Goal: Navigation & Orientation: Find specific page/section

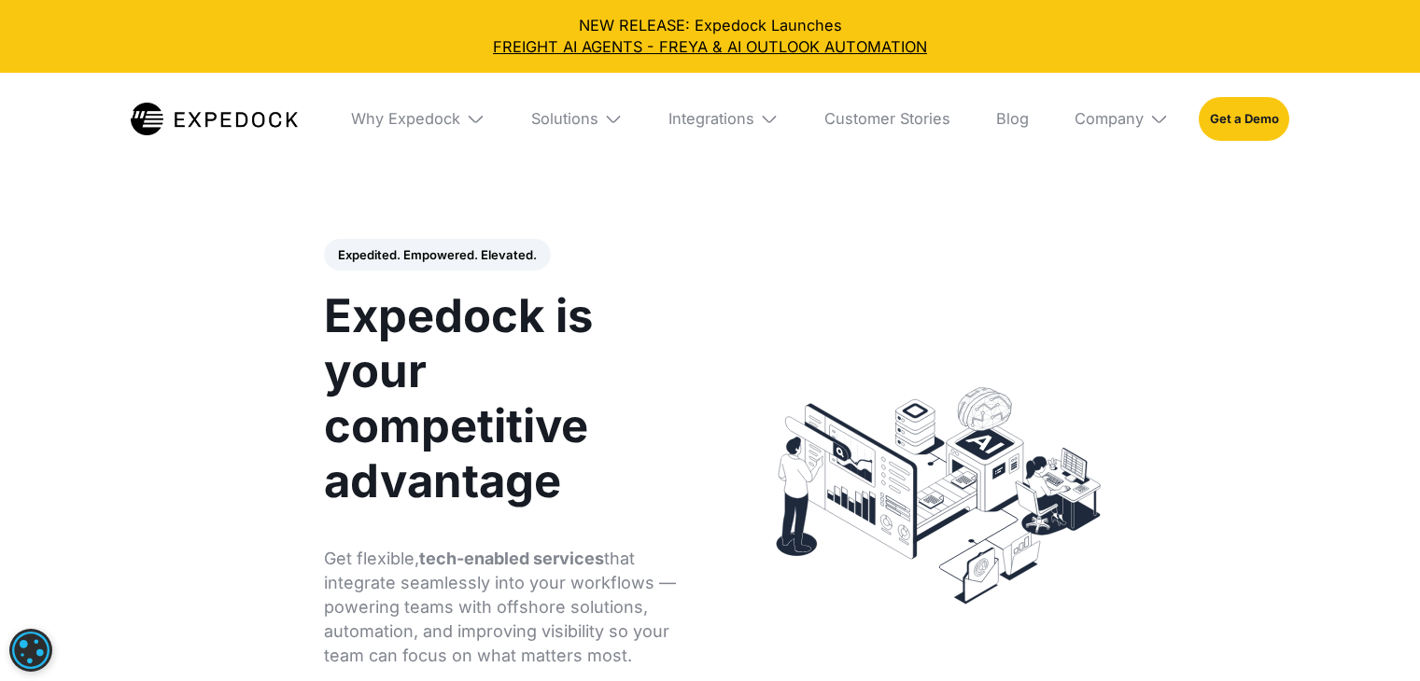
select select
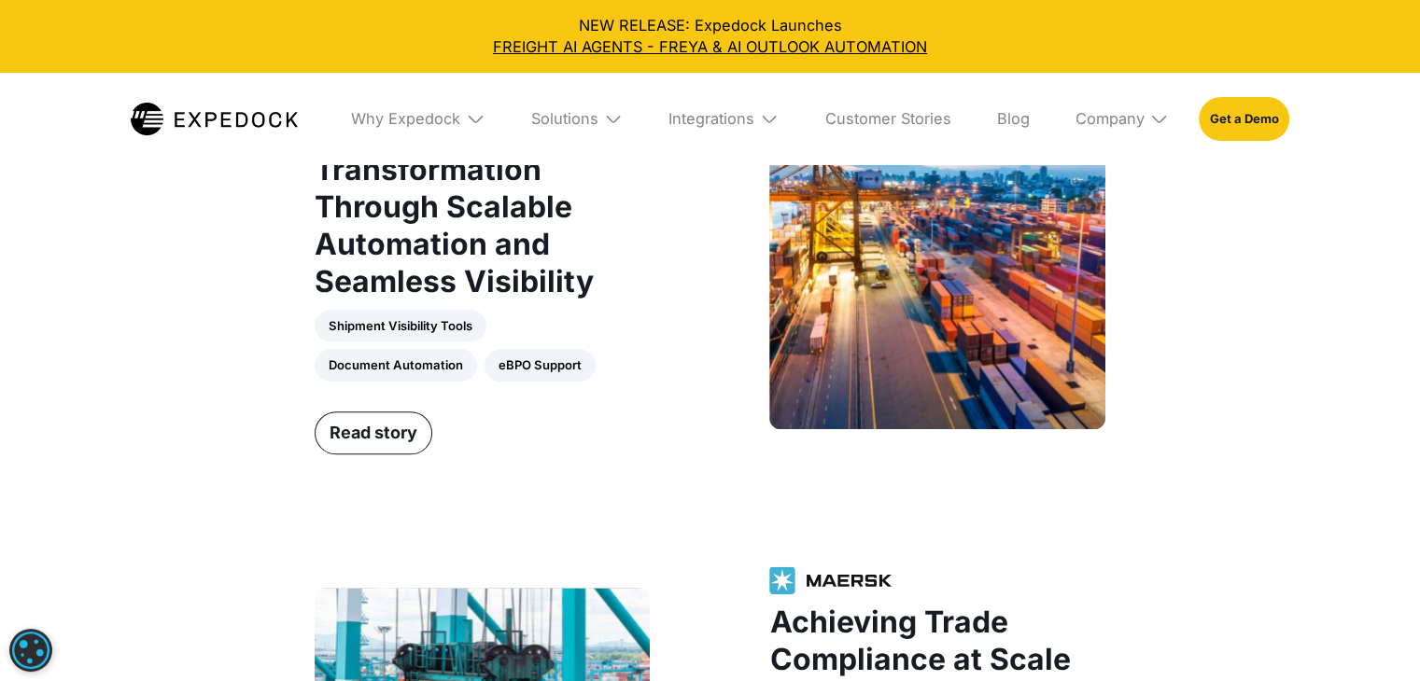
scroll to position [1960, 0]
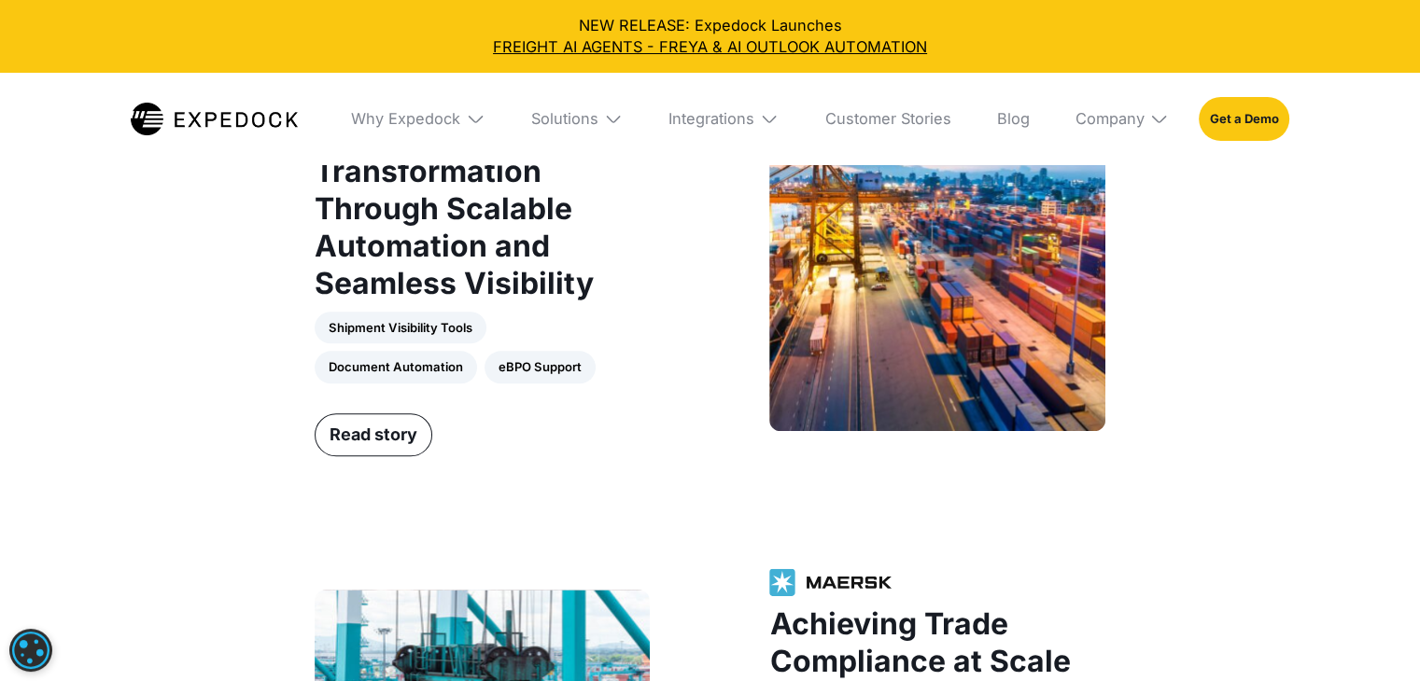
click at [708, 515] on div "Global Logistics Excellence Through Smart Automation and Strategic Outsourcing …" at bounding box center [709, 241] width 809 height 1449
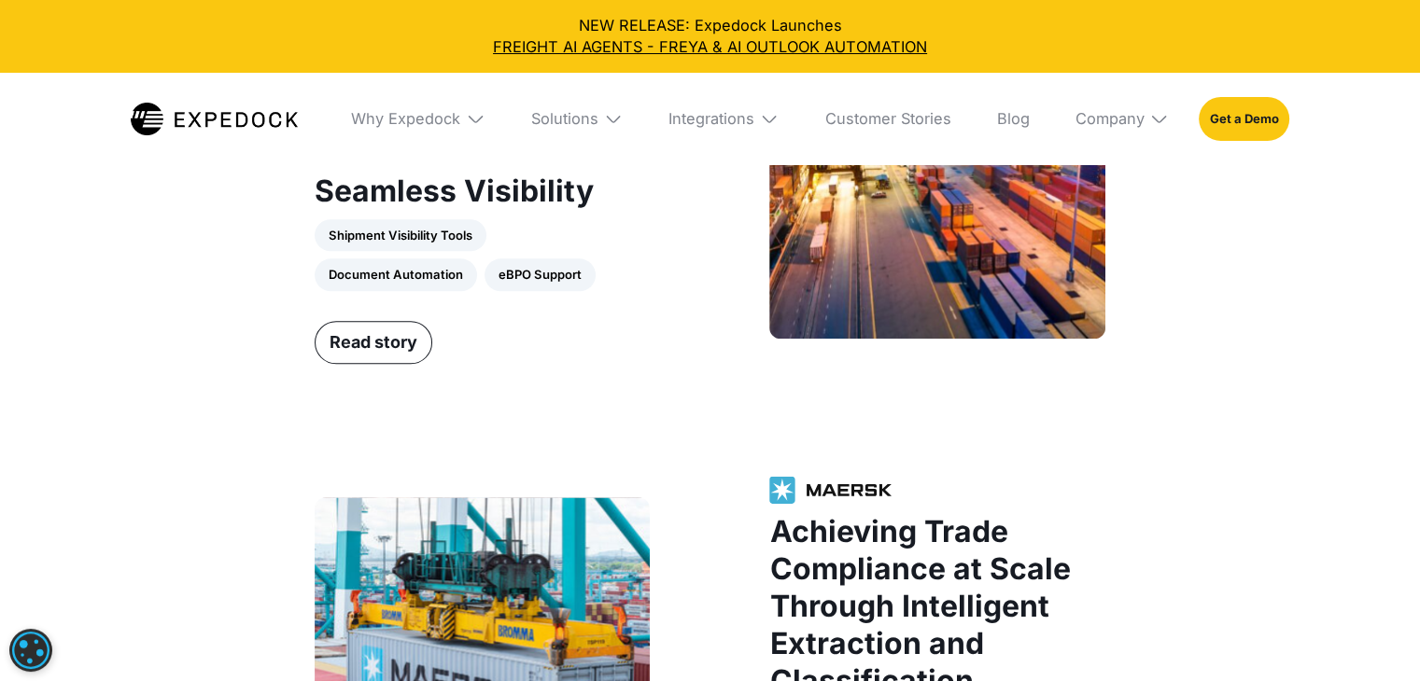
scroll to position [2054, 0]
click at [1152, 125] on img at bounding box center [1158, 118] width 19 height 19
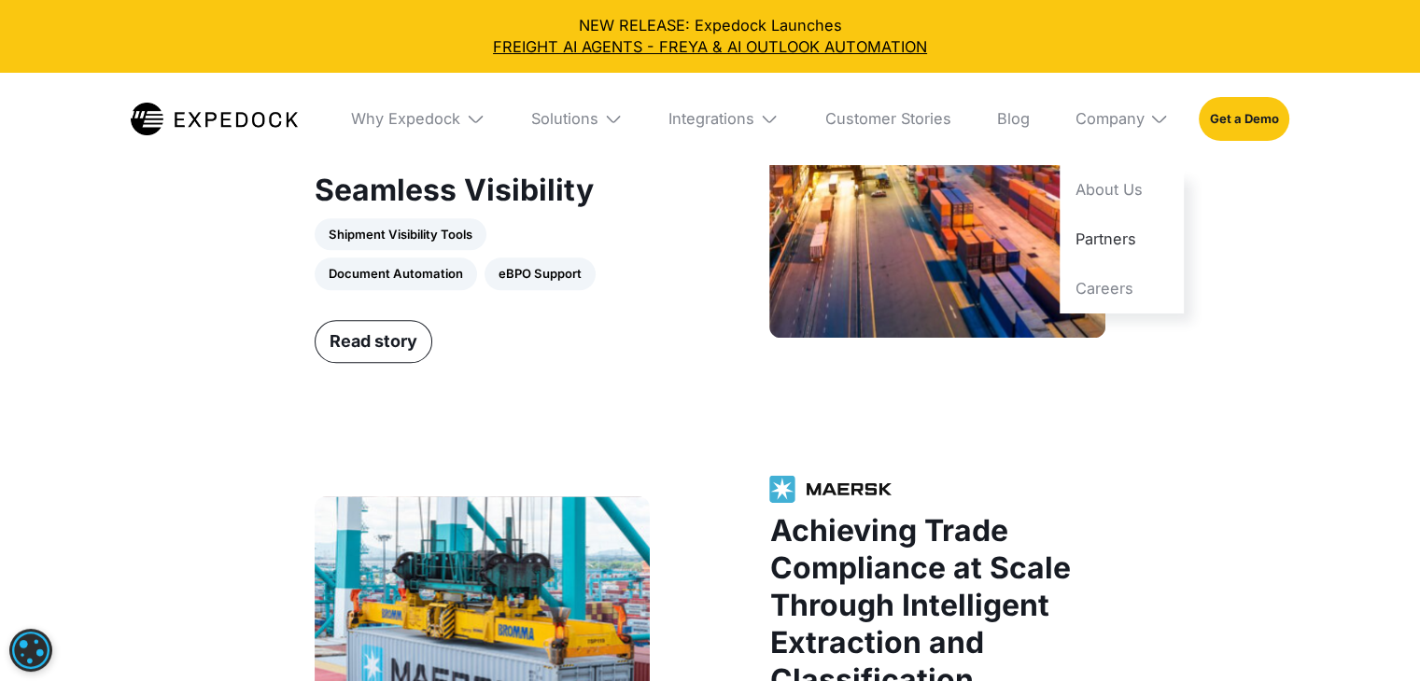
click at [1152, 255] on link "Partners" at bounding box center [1121, 239] width 124 height 49
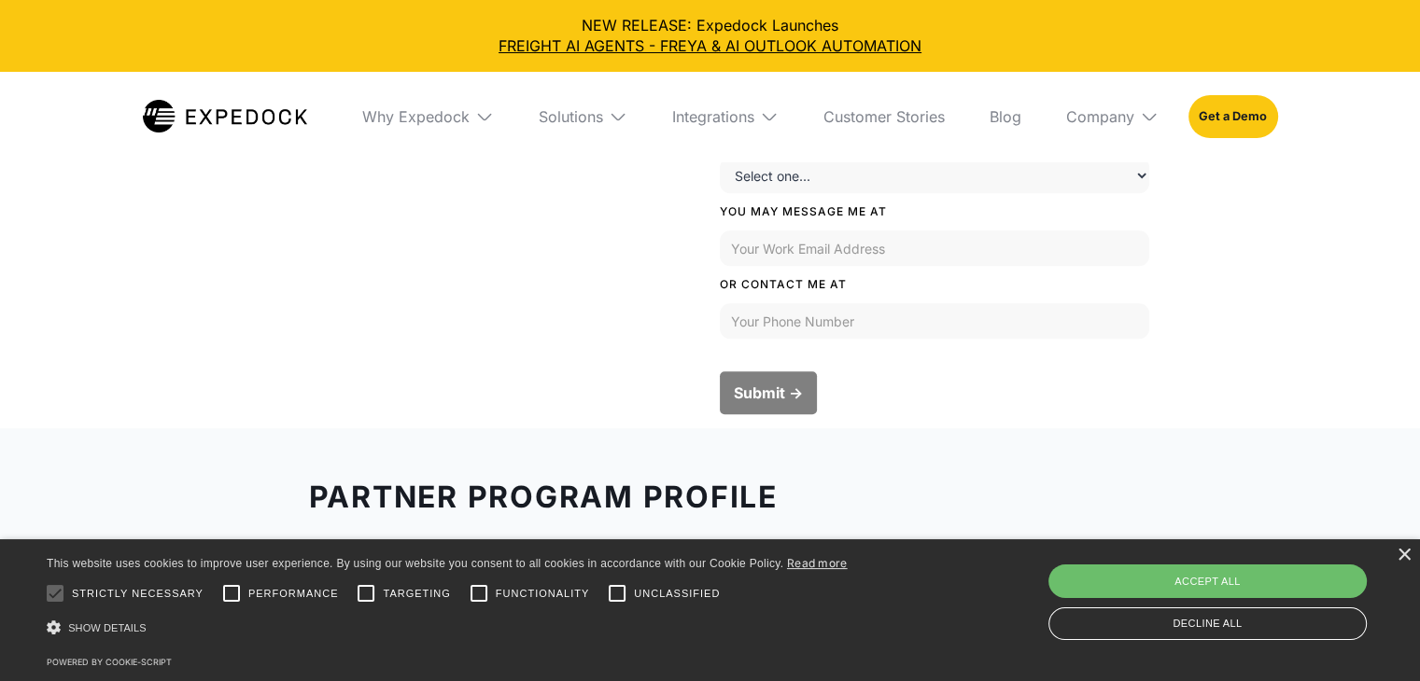
scroll to position [933, 0]
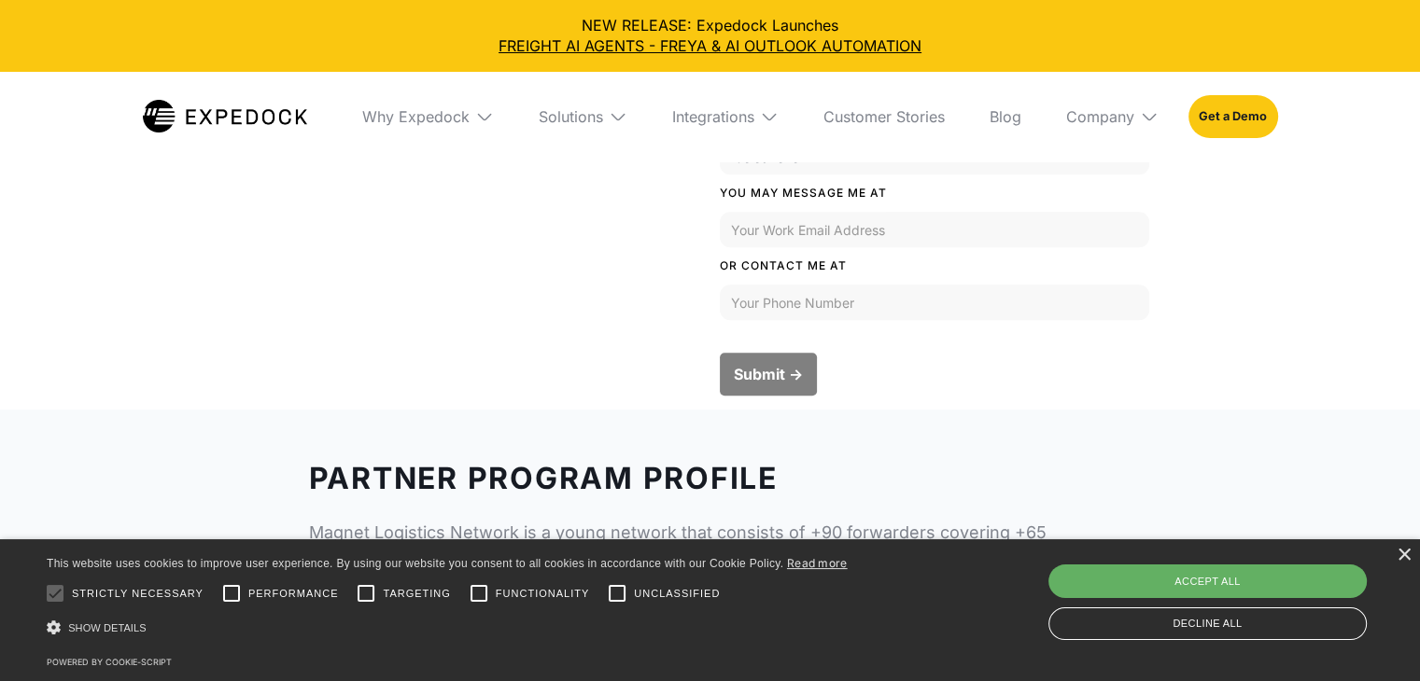
click at [1150, 587] on div "Accept all" at bounding box center [1207, 582] width 318 height 34
checkbox input "true"
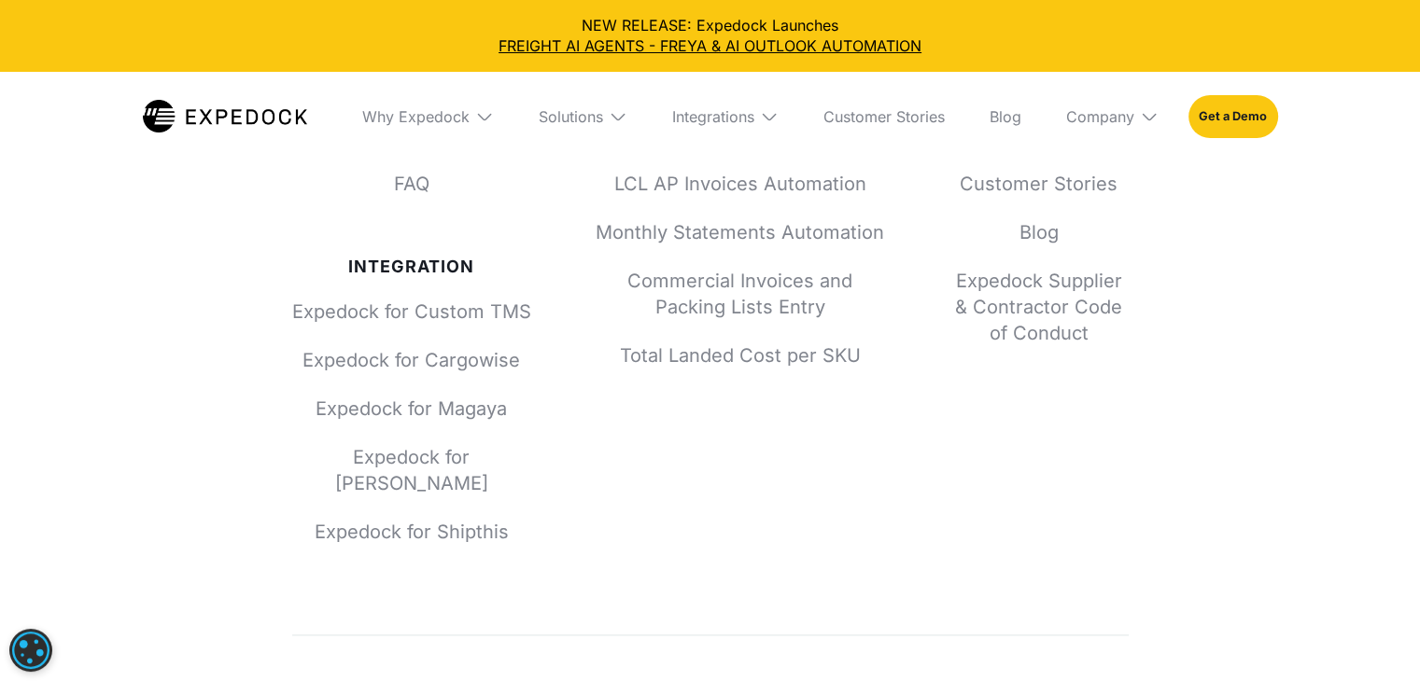
scroll to position [2435, 0]
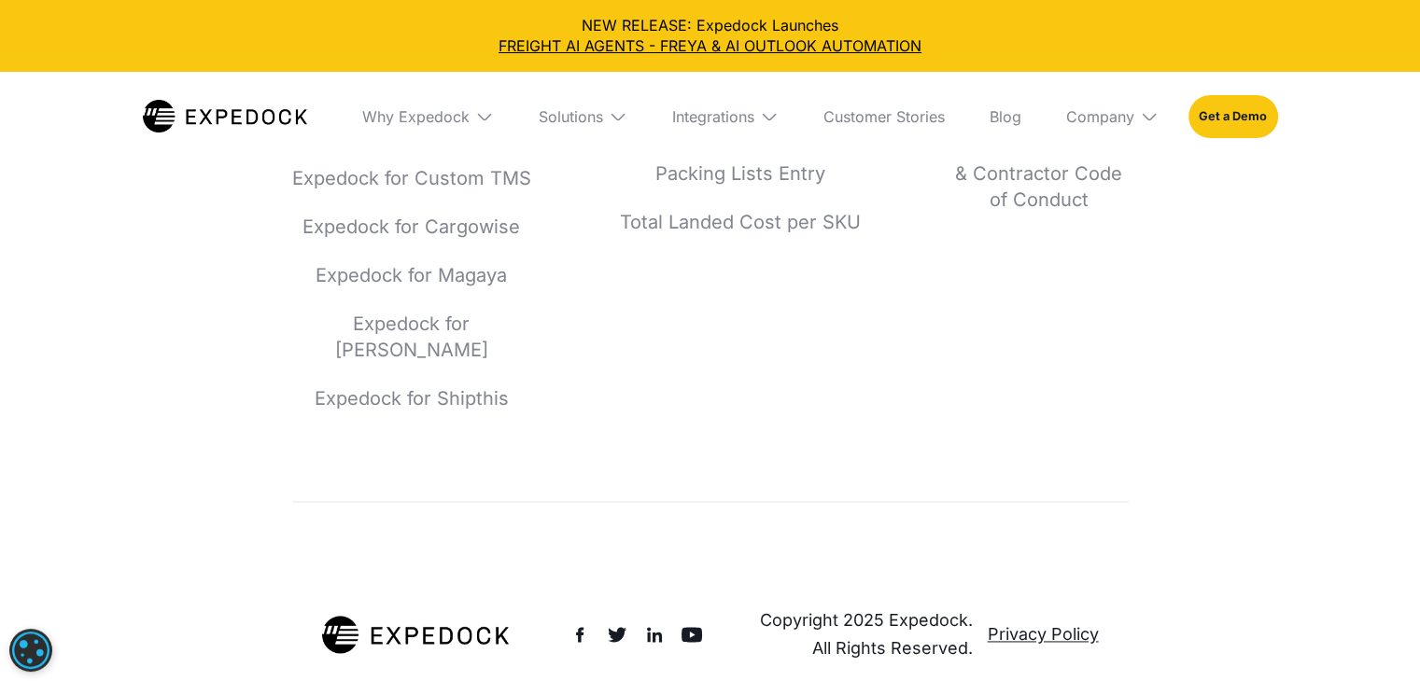
click at [1147, 120] on img at bounding box center [1149, 116] width 19 height 19
click at [1120, 176] on link "About Us" at bounding box center [1112, 185] width 122 height 49
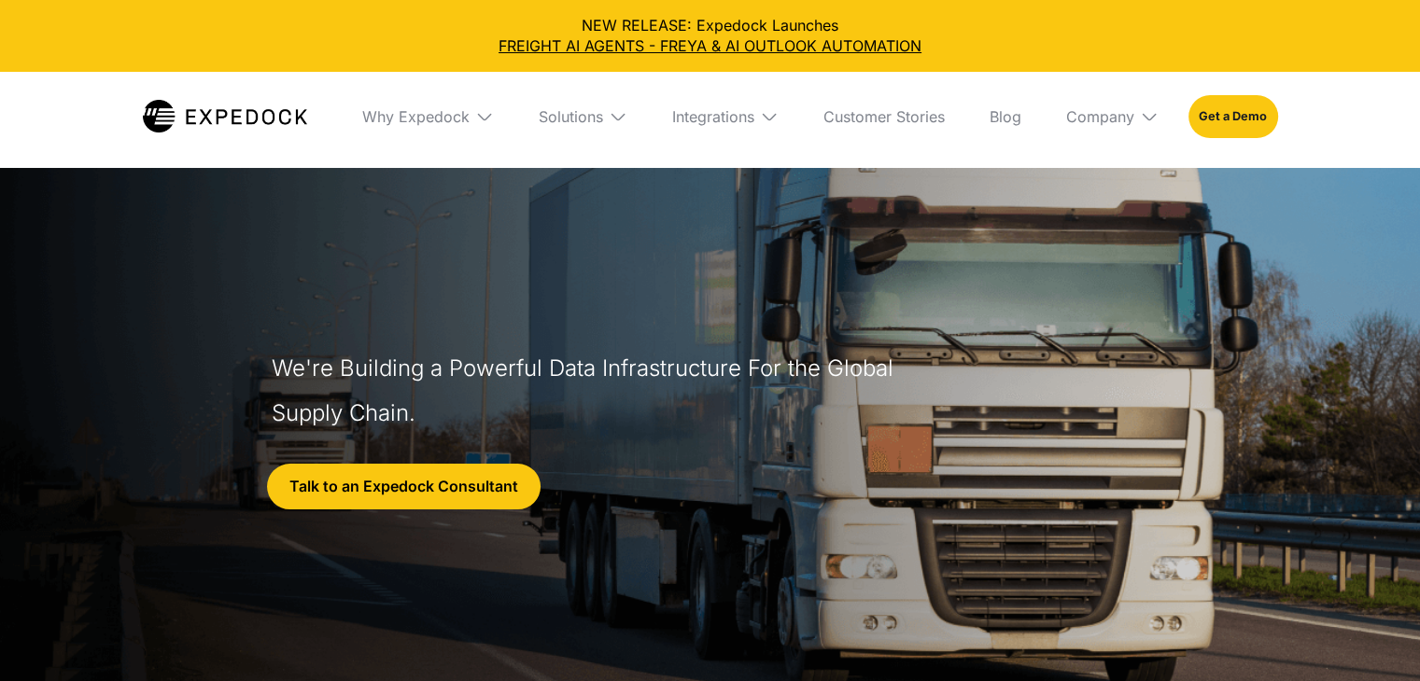
select select
